Goal: Transaction & Acquisition: Purchase product/service

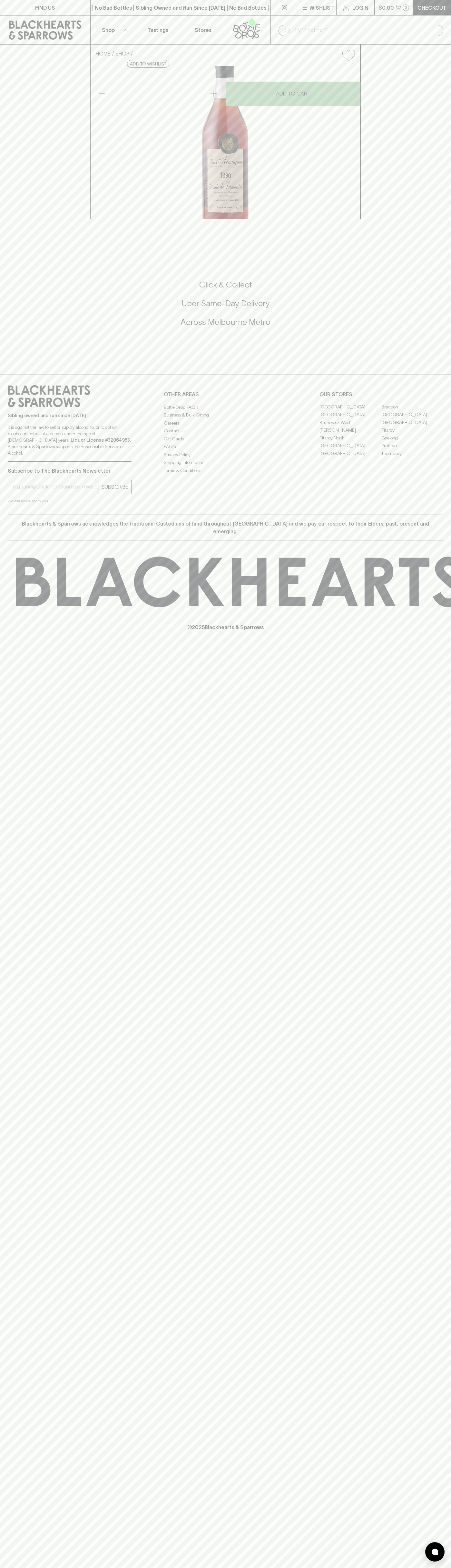
click at [68, 24] on icon at bounding box center [45, 30] width 73 height 19
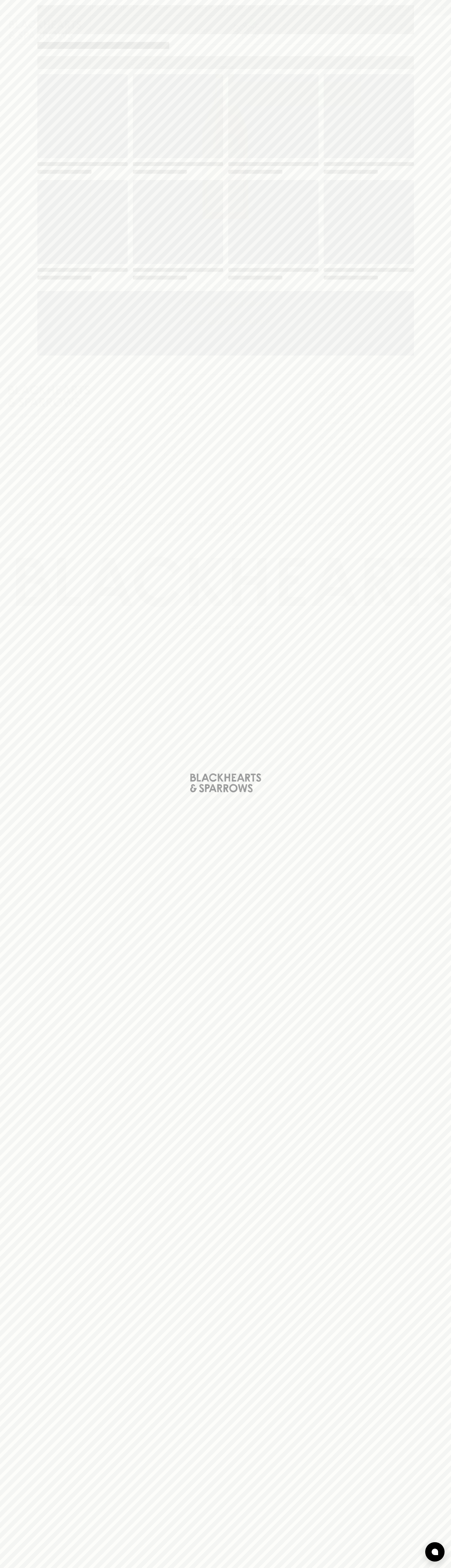
click at [58, 1568] on html "FIND US | No Bad Bottles | Sibling Owned and Run Since 2006 | No Bad Bottles | …" at bounding box center [226, 784] width 451 height 1568
click at [18, 1261] on div "Loading" at bounding box center [226, 784] width 451 height 1568
